Goal: Information Seeking & Learning: Learn about a topic

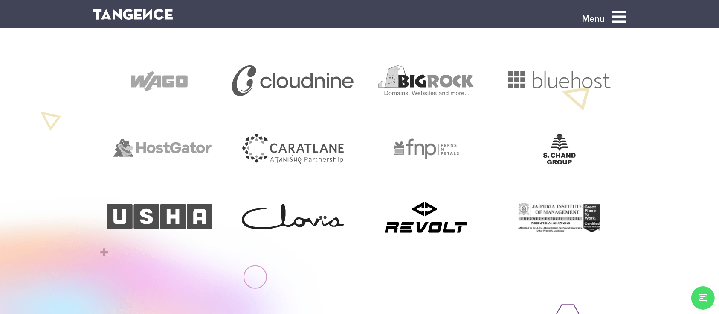
scroll to position [423, 0]
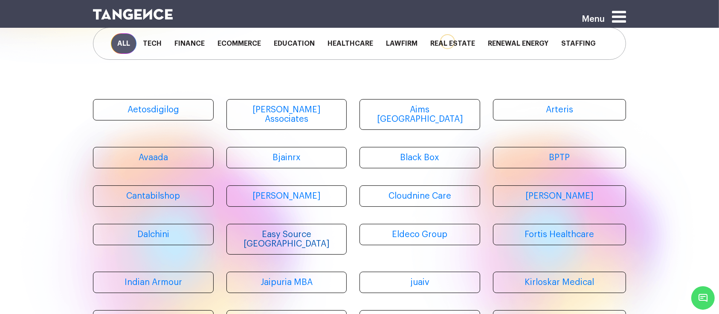
scroll to position [63, 0]
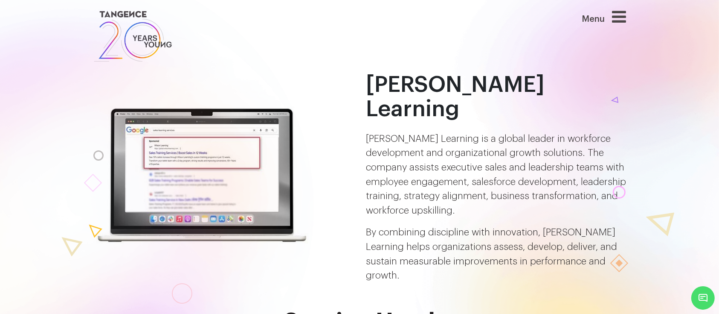
click at [69, 163] on div at bounding box center [86, 249] width 471 height 559
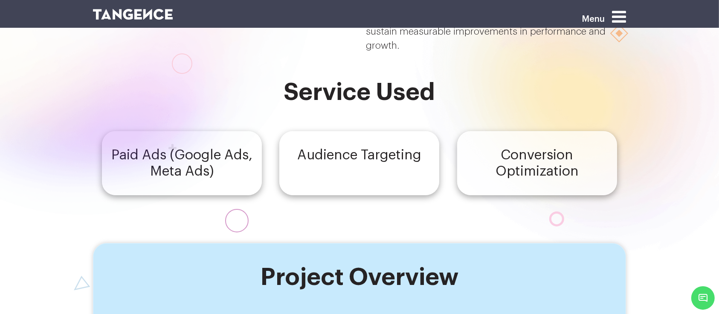
scroll to position [156, 0]
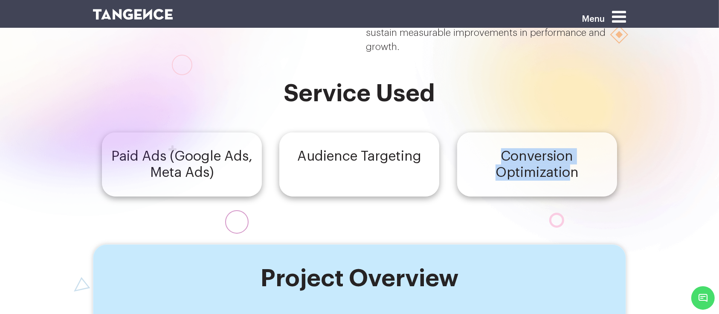
drag, startPoint x: 500, startPoint y: 112, endPoint x: 574, endPoint y: 140, distance: 78.4
click at [574, 148] on h4 "Conversion Optimization" at bounding box center [537, 164] width 145 height 32
click at [471, 148] on h4 "Conversion Optimization" at bounding box center [537, 164] width 145 height 32
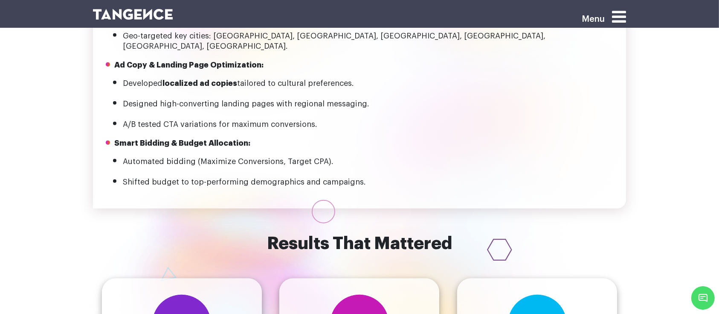
scroll to position [979, 0]
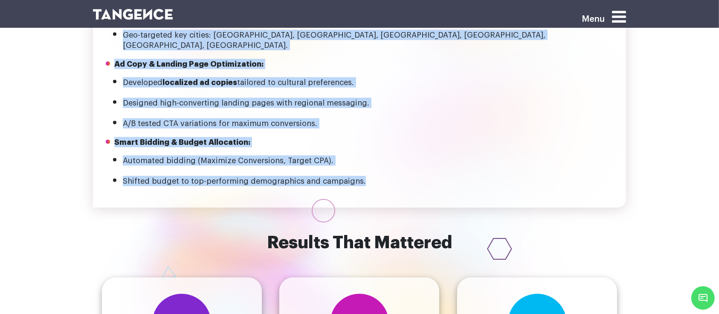
drag, startPoint x: 401, startPoint y: 144, endPoint x: 382, endPoint y: 155, distance: 22.2
click at [382, 155] on div "Menu Wilson Learning By combining discipline with innovation, Wilson Learning h…" at bounding box center [359, 225] width 719 height 2408
click at [579, 96] on li "Designed high-converting landing pages with regional messaging." at bounding box center [368, 102] width 491 height 12
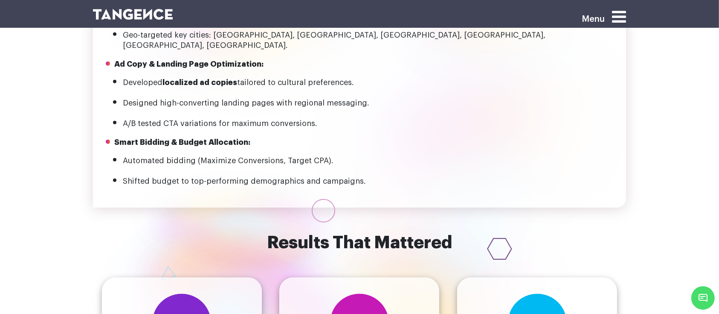
click at [579, 96] on li "Designed high-converting landing pages with regional messaging." at bounding box center [368, 102] width 491 height 12
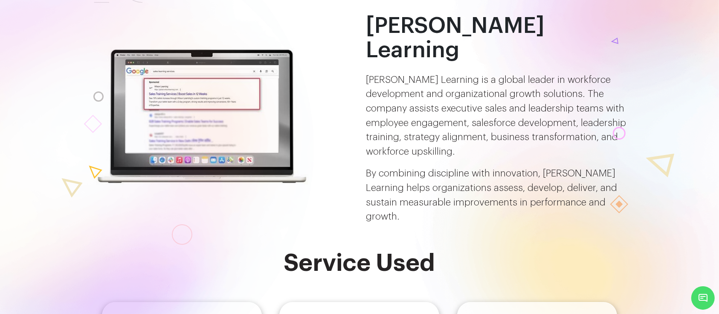
scroll to position [0, 0]
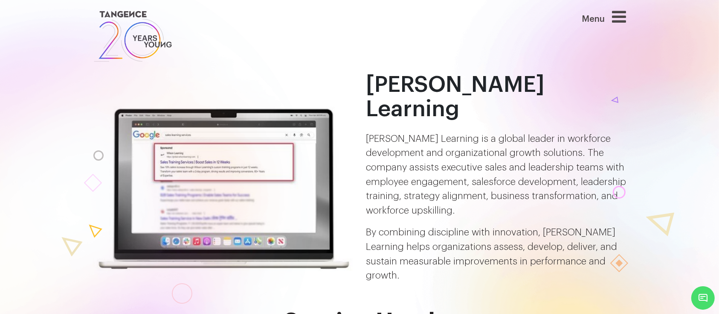
click at [176, 192] on div at bounding box center [86, 249] width 471 height 559
drag, startPoint x: 177, startPoint y: 192, endPoint x: 160, endPoint y: 194, distance: 16.3
click at [160, 194] on div at bounding box center [86, 249] width 471 height 559
click at [337, 122] on img at bounding box center [223, 189] width 260 height 164
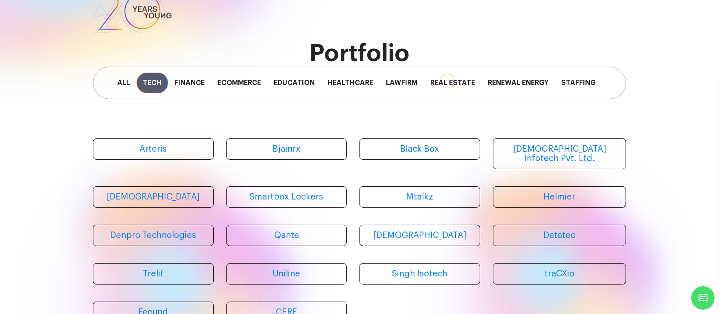
scroll to position [38, 0]
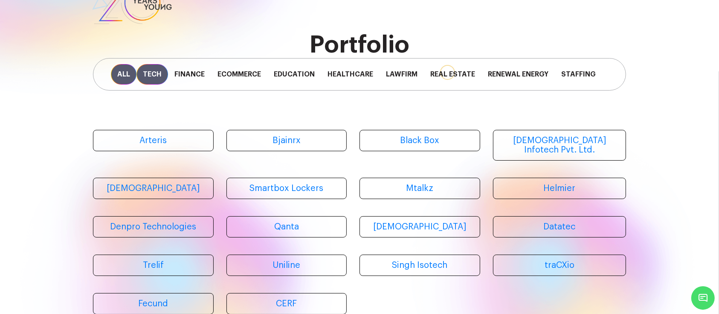
click at [129, 76] on span "All" at bounding box center [124, 74] width 26 height 20
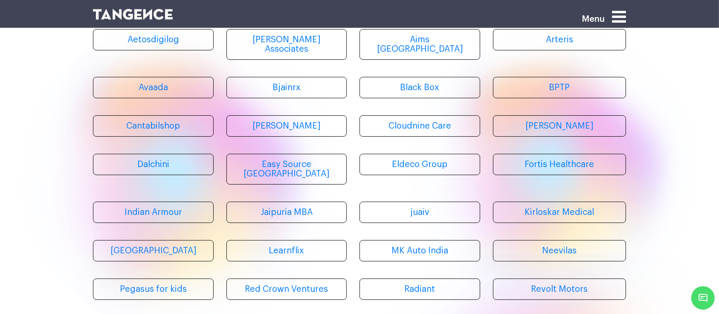
scroll to position [156, 0]
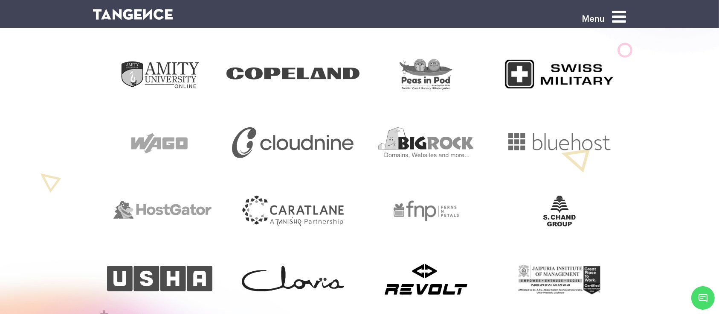
scroll to position [355, 0]
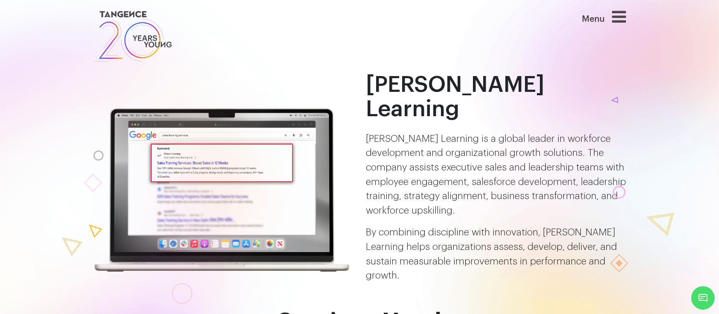
drag, startPoint x: 373, startPoint y: 151, endPoint x: 373, endPoint y: 145, distance: 5.1
click at [373, 151] on p "[PERSON_NAME] Learning is a global leader in workforce development and organiza…" at bounding box center [496, 175] width 260 height 86
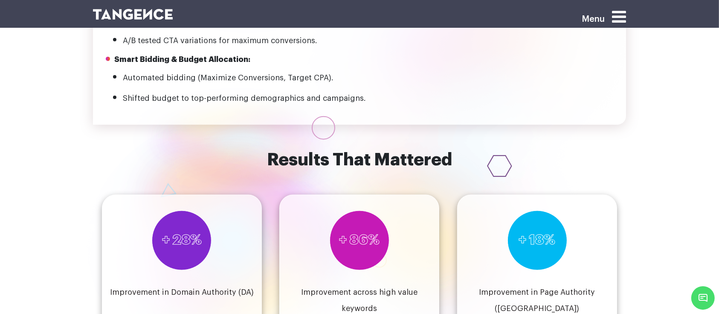
scroll to position [1053, 0]
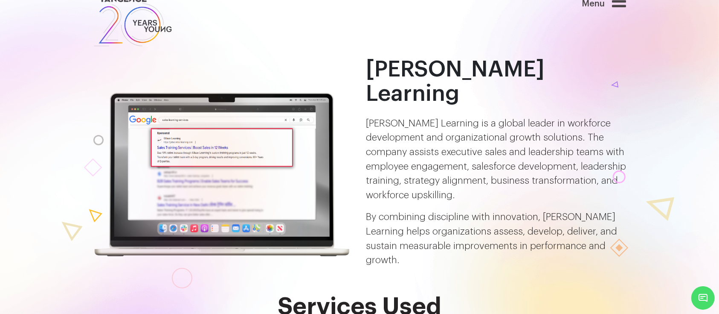
scroll to position [0, 0]
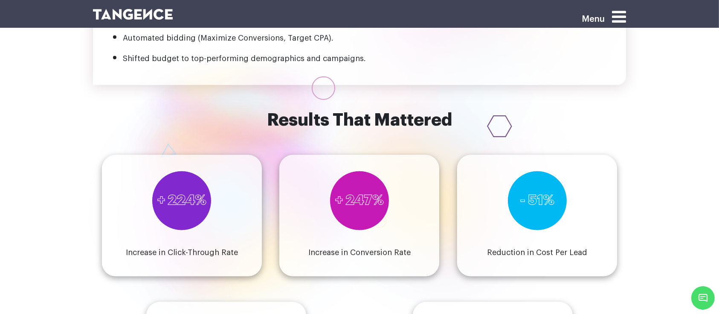
scroll to position [1111, 0]
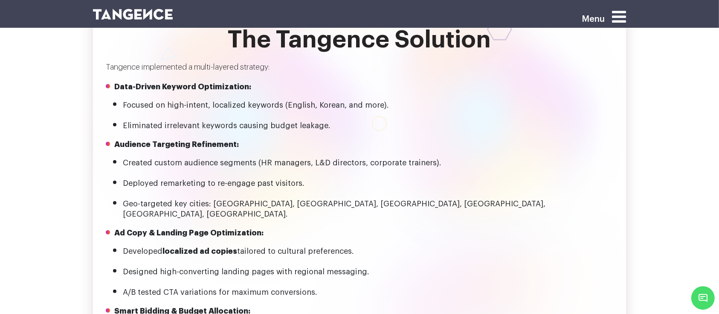
scroll to position [819, 0]
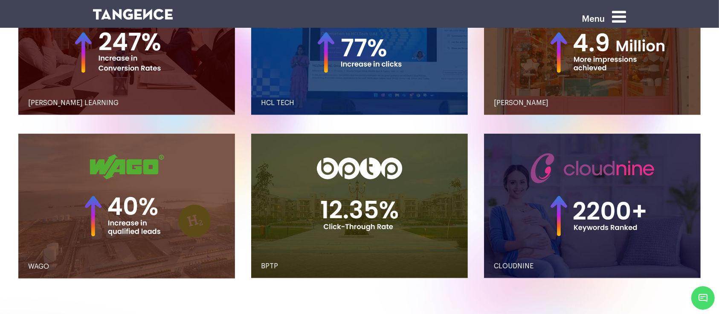
scroll to position [928, 0]
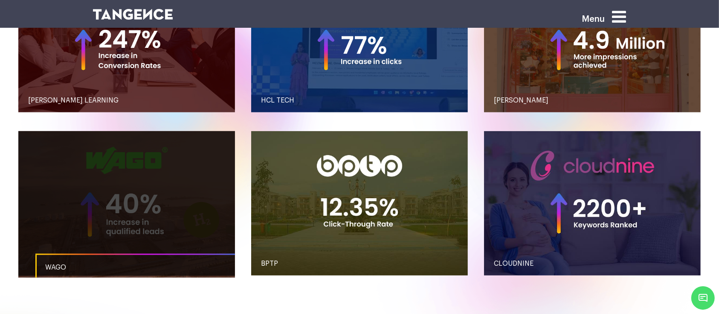
click at [192, 244] on link "button" at bounding box center [126, 203] width 217 height 145
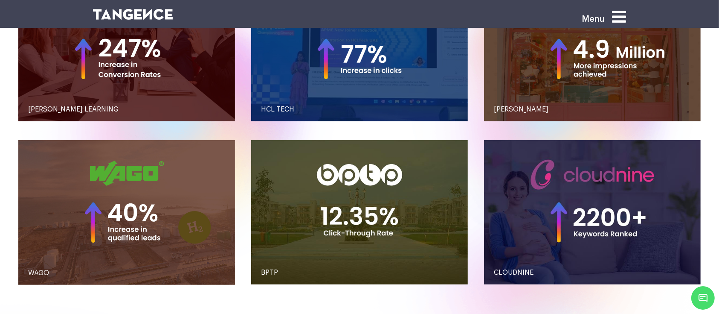
scroll to position [919, 0]
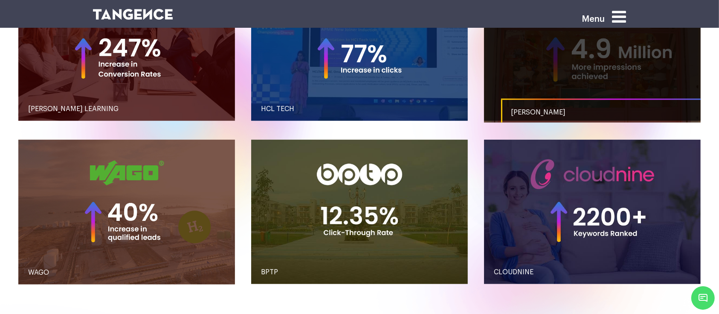
click at [496, 101] on link "button" at bounding box center [592, 48] width 217 height 145
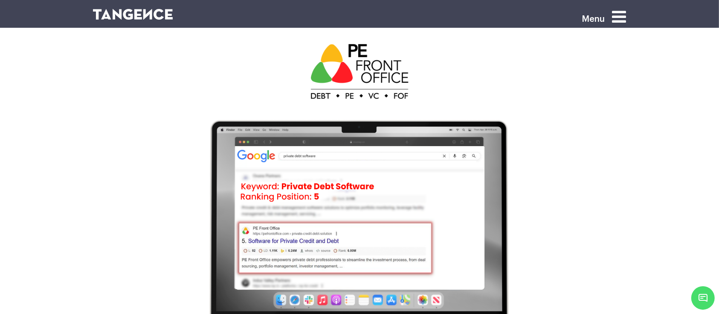
scroll to position [2460, 0]
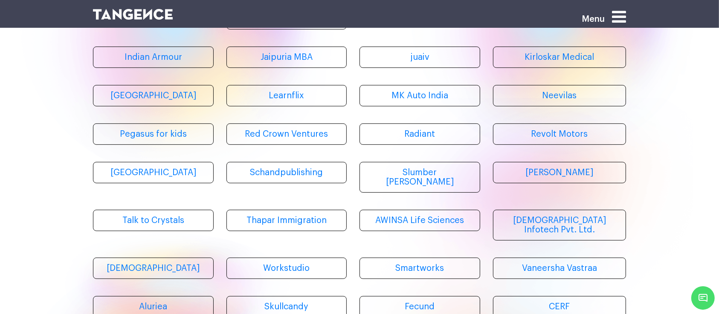
scroll to position [295, 0]
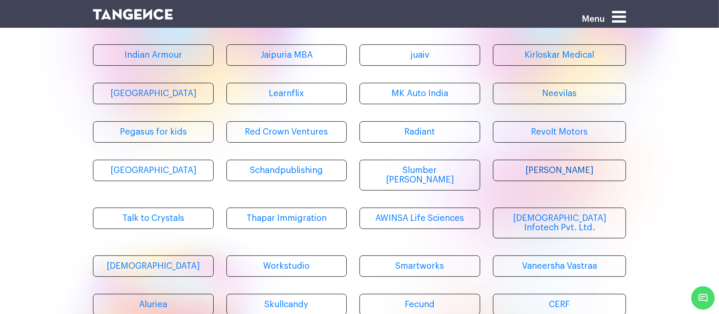
click at [538, 160] on link "[PERSON_NAME]" at bounding box center [560, 170] width 134 height 21
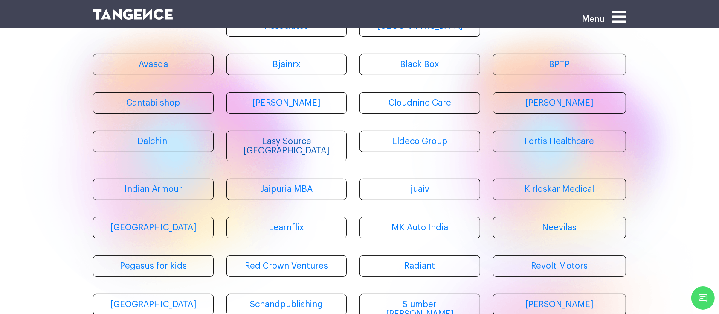
scroll to position [184, 0]
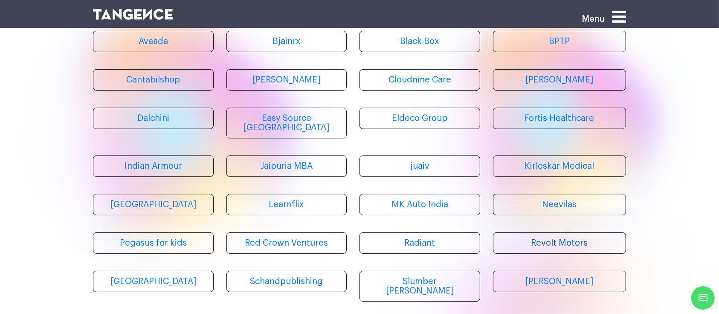
click at [554, 232] on link "Revolt Motors" at bounding box center [560, 242] width 134 height 21
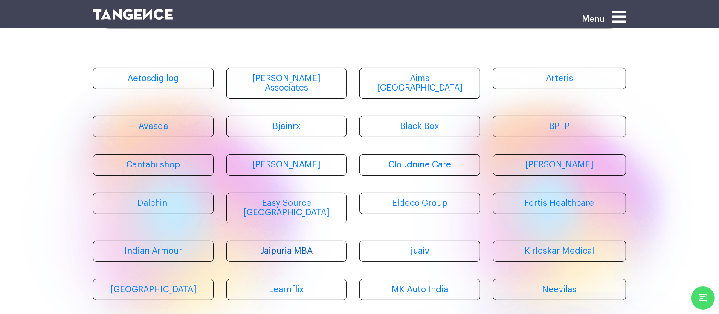
scroll to position [103, 0]
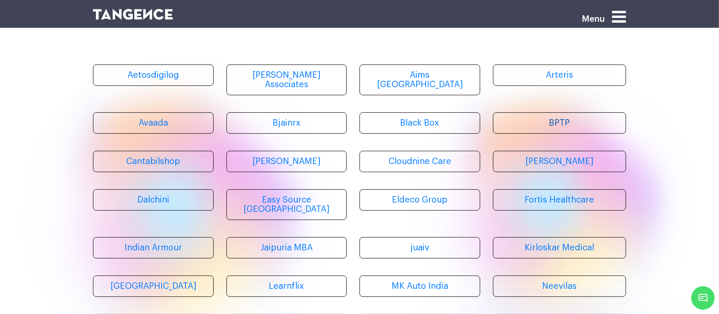
click at [535, 116] on link "BPTP" at bounding box center [560, 122] width 134 height 21
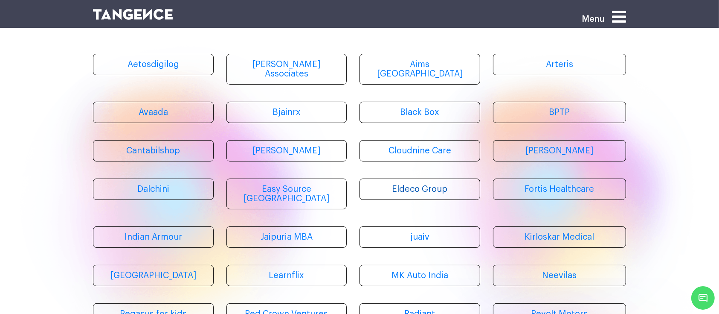
scroll to position [114, 0]
click at [392, 181] on link "Eldeco Group" at bounding box center [420, 187] width 121 height 21
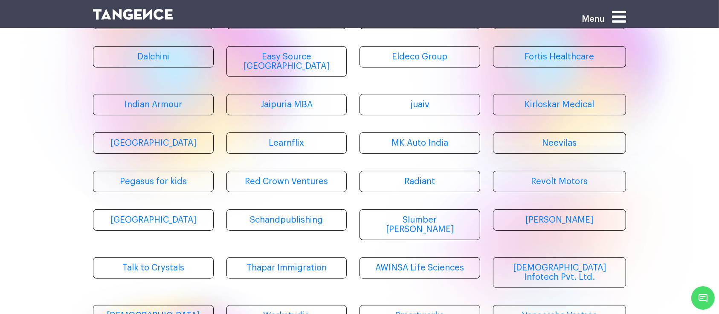
scroll to position [234, 0]
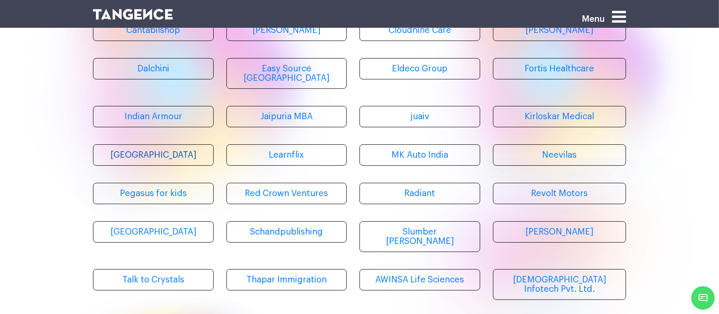
click at [185, 144] on link "[GEOGRAPHIC_DATA]" at bounding box center [153, 154] width 121 height 21
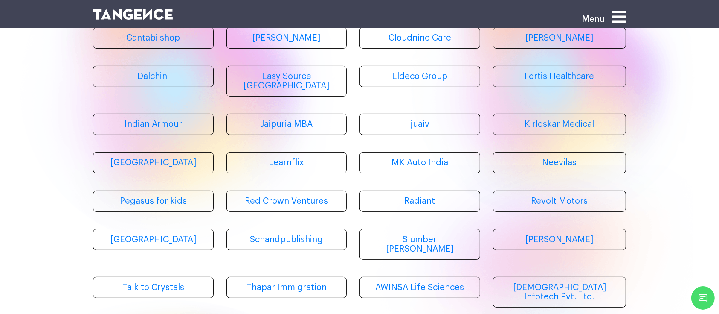
scroll to position [225, 0]
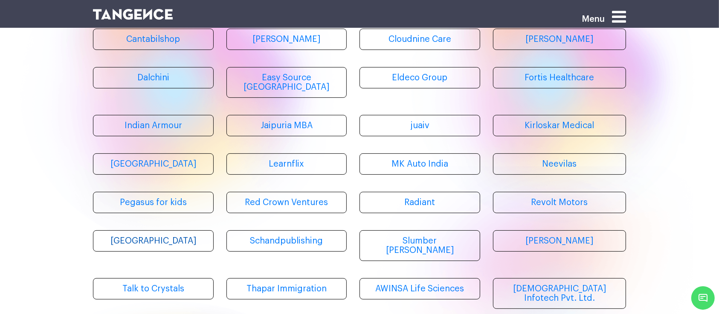
click at [194, 230] on link "[GEOGRAPHIC_DATA]" at bounding box center [153, 240] width 121 height 21
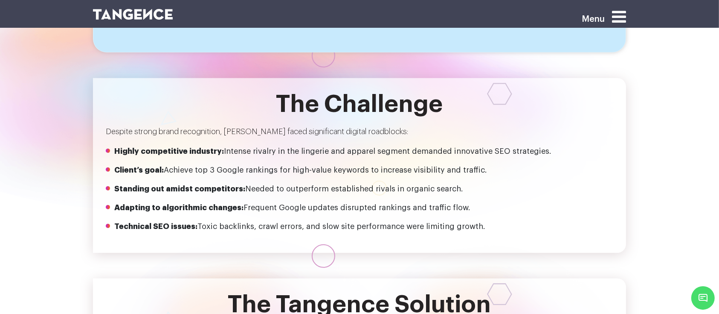
scroll to position [273, 0]
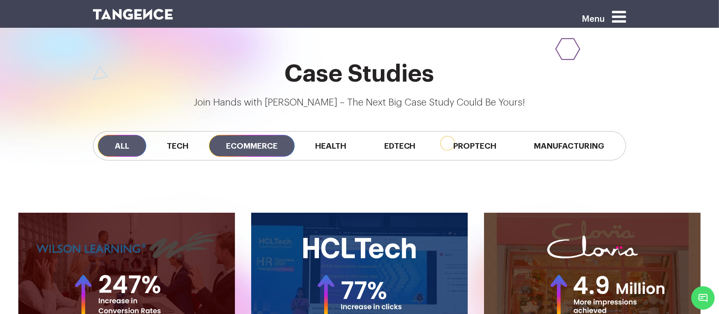
scroll to position [682, 0]
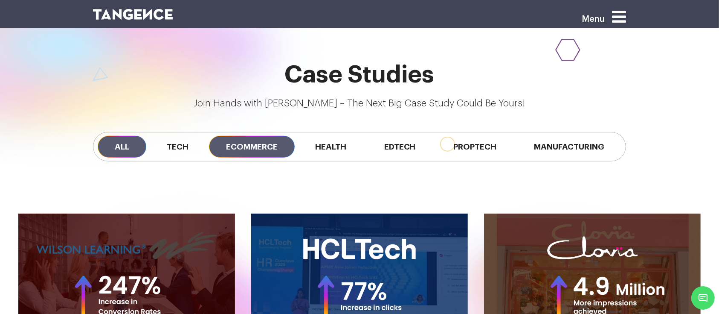
click at [276, 154] on span "Ecommerce" at bounding box center [252, 147] width 86 height 22
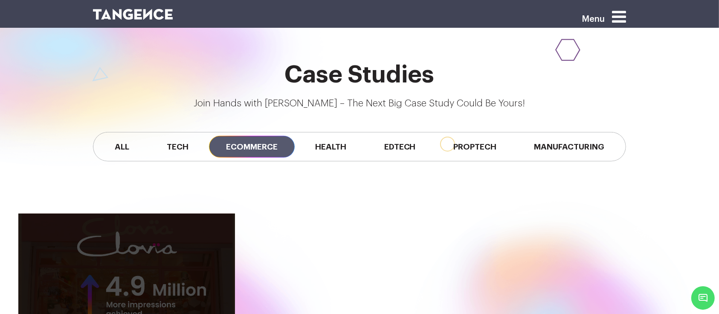
click at [189, 237] on link "button" at bounding box center [126, 285] width 217 height 145
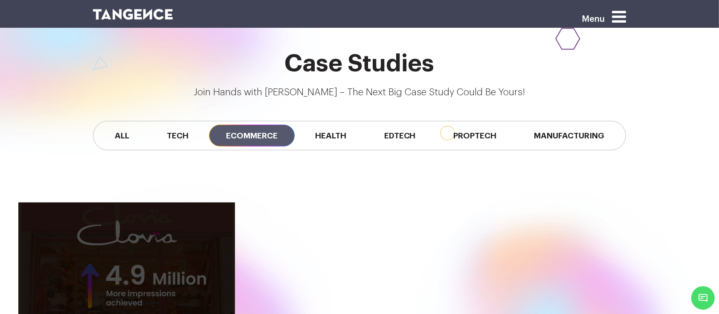
click at [189, 237] on link "button" at bounding box center [126, 274] width 217 height 145
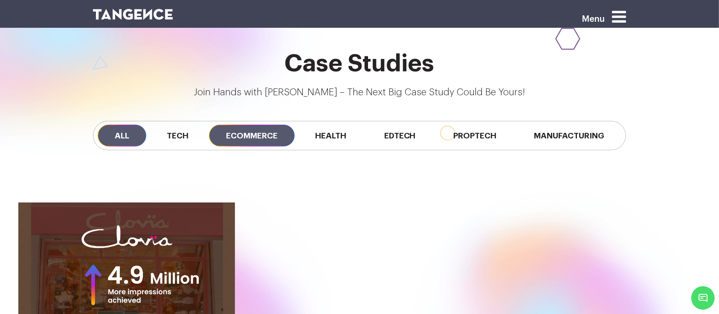
click at [122, 136] on span "All" at bounding box center [122, 136] width 49 height 22
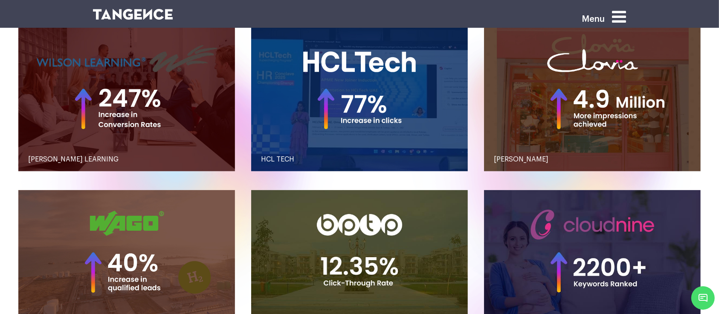
scroll to position [869, 0]
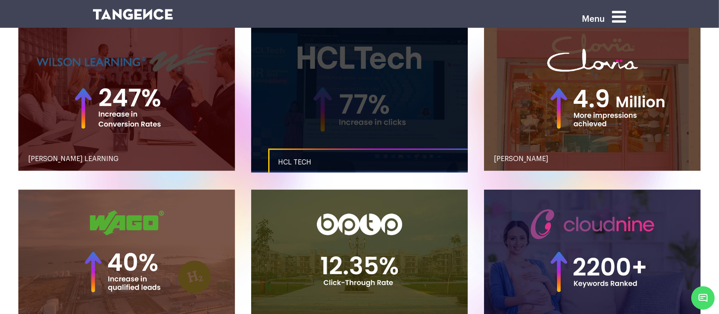
click at [262, 108] on link "button" at bounding box center [359, 98] width 217 height 145
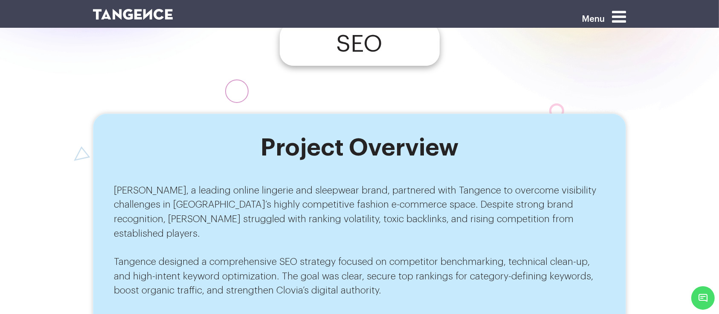
scroll to position [302, 0]
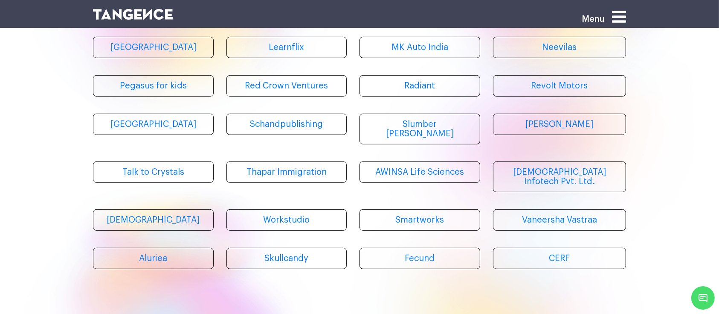
scroll to position [342, 0]
